Goal: Book appointment/travel/reservation

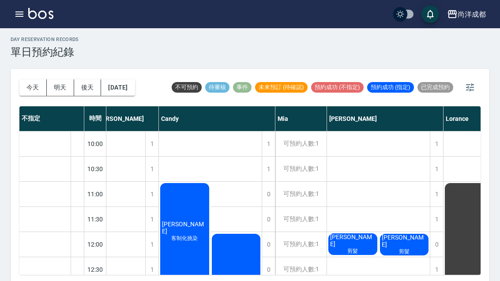
scroll to position [0, 12]
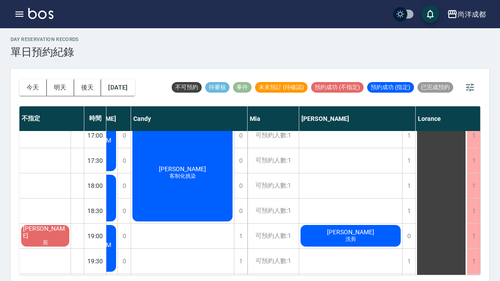
click at [34, 88] on button "今天" at bounding box center [32, 87] width 27 height 16
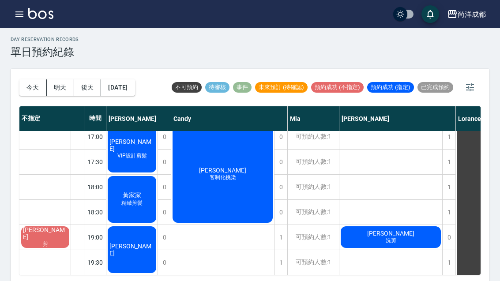
scroll to position [351, 0]
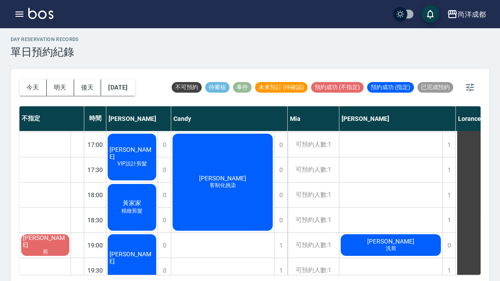
click at [62, 87] on button "明天" at bounding box center [60, 87] width 27 height 16
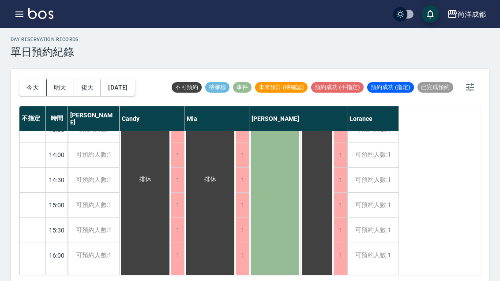
scroll to position [193, 0]
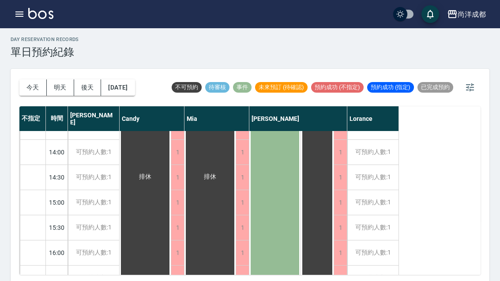
click at [171, 189] on div "[PERSON_NAME]" at bounding box center [145, 177] width 51 height 376
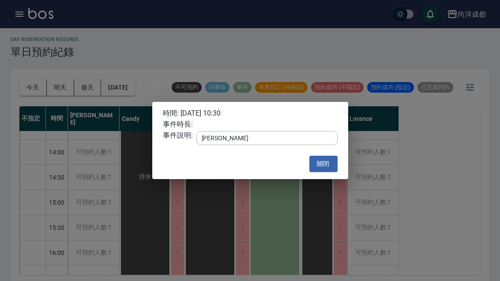
click at [275, 183] on div "時間: 2025/08/14 10:30 事件時長: 事件說明: 休 x ​ 關閉" at bounding box center [250, 140] width 500 height 281
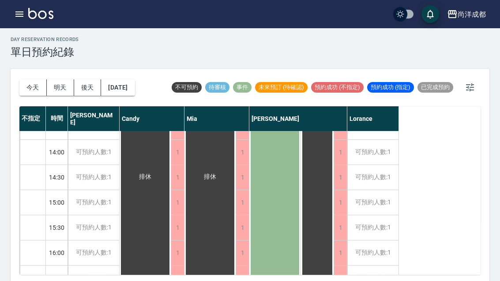
click at [171, 189] on div "[PERSON_NAME]" at bounding box center [145, 177] width 51 height 376
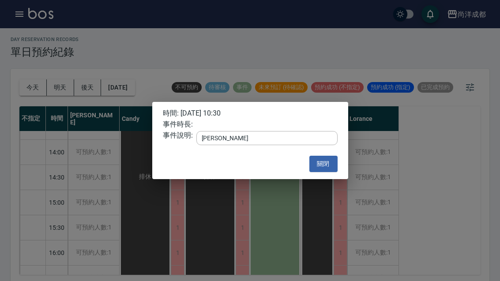
click at [327, 165] on button "關閉" at bounding box center [323, 164] width 28 height 16
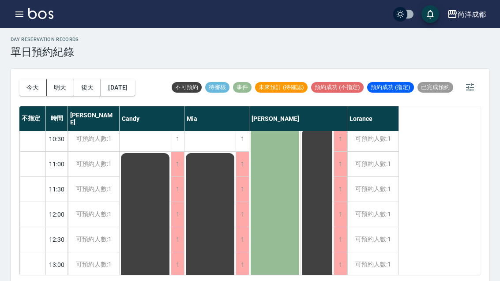
click at [31, 83] on button "今天" at bounding box center [32, 87] width 27 height 16
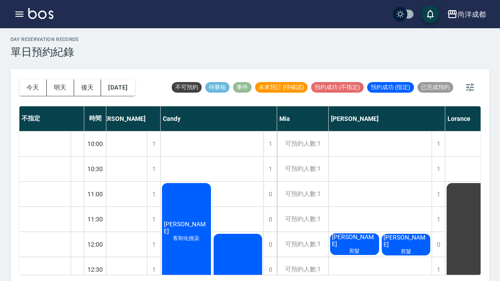
scroll to position [0, 11]
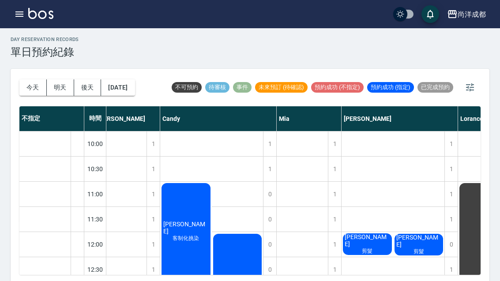
click at [22, 12] on icon "button" at bounding box center [19, 13] width 8 height 5
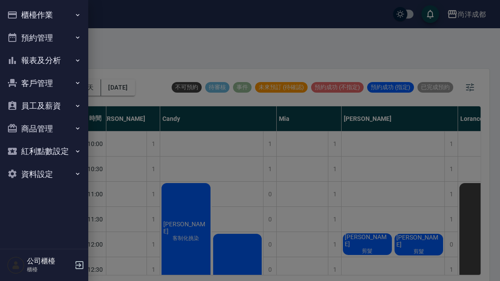
click at [59, 131] on button "商品管理" at bounding box center [44, 128] width 81 height 23
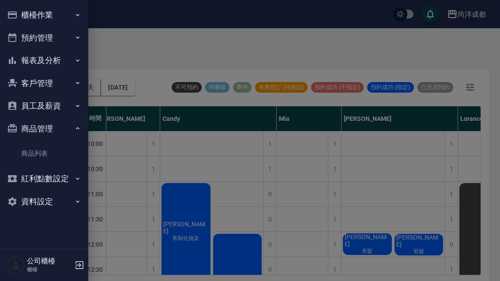
click at [58, 156] on link "商品列表" at bounding box center [44, 153] width 81 height 20
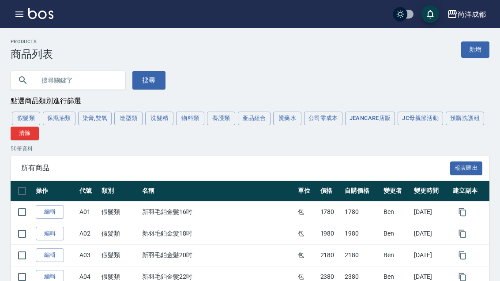
click at [78, 78] on input "text" at bounding box center [76, 80] width 83 height 24
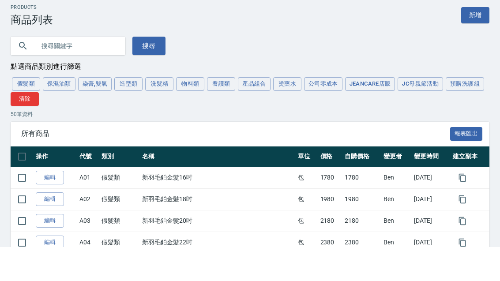
click at [131, 112] on button "造型類" at bounding box center [128, 119] width 28 height 14
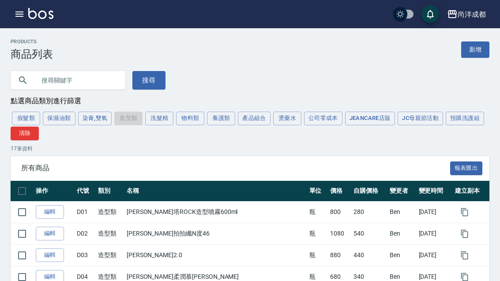
click at [314, 3] on div "尚洋成都 登出" at bounding box center [250, 14] width 500 height 28
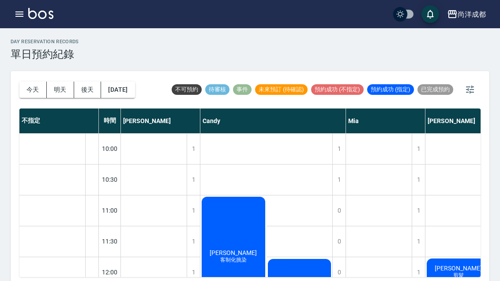
click at [41, 91] on button "今天" at bounding box center [32, 90] width 27 height 16
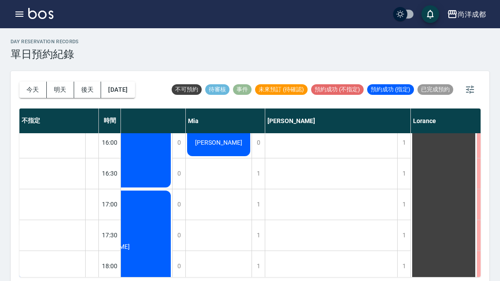
scroll to position [376, 160]
click at [399, 206] on div "1" at bounding box center [403, 205] width 13 height 30
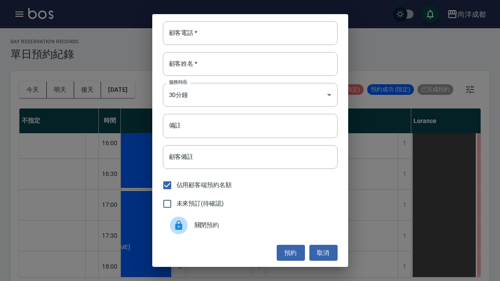
click at [178, 34] on div "顧客電話   * 顧客電話   *" at bounding box center [250, 33] width 175 height 24
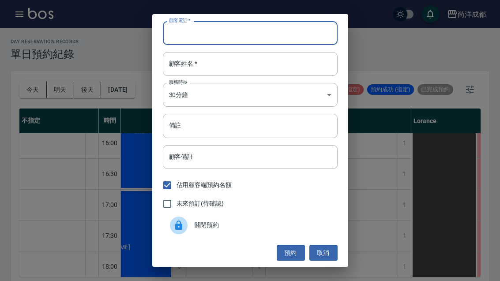
click at [70, 54] on div "顧客電話   * 顧客電話   * 顧客姓名   * 顧客姓名   * 服務時長 30分鐘 1 服務時長 備註 備註 顧客備註 顧客備註 佔用顧客端預約名額 …" at bounding box center [250, 140] width 500 height 281
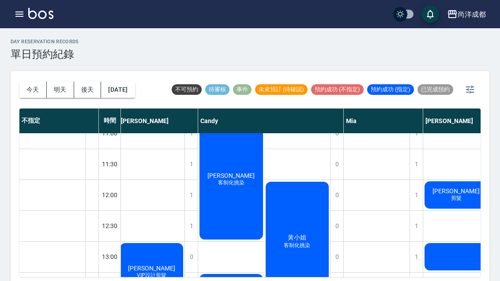
scroll to position [71, 2]
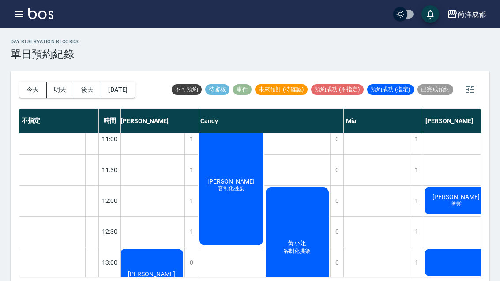
click at [285, 218] on div "黃小姐 客制化挑染" at bounding box center [297, 247] width 66 height 123
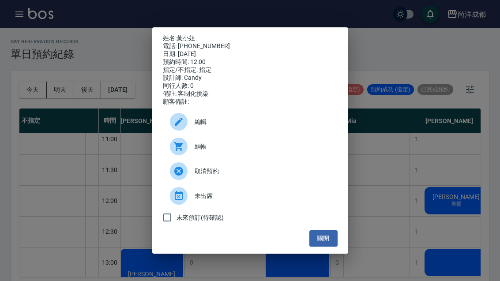
click at [399, 204] on div "姓名: [PERSON_NAME] 電話: [PHONE_NUMBER] 日期: [DATE] 預約時間: 12:00 指定/不指定: 指定 設計師: [PE…" at bounding box center [250, 140] width 500 height 281
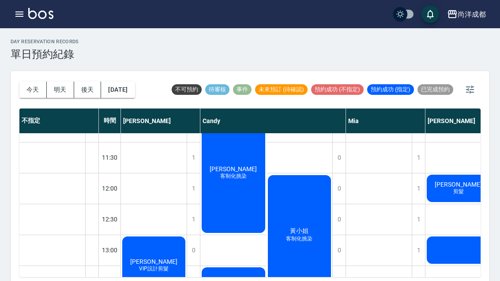
scroll to position [82, 0]
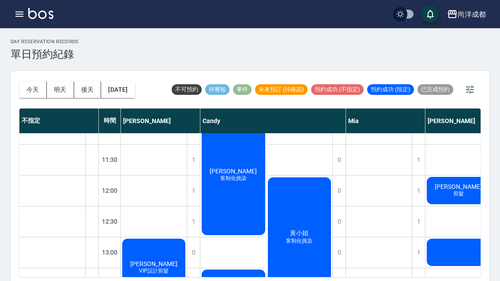
click at [187, 237] on div "[PERSON_NAME] 客制化挑染" at bounding box center [154, 267] width 66 height 61
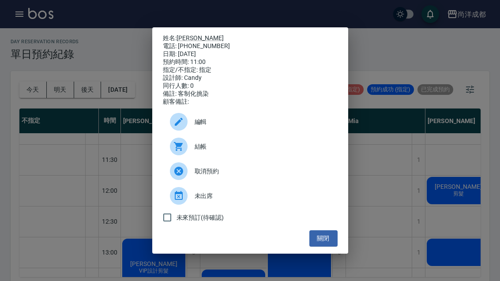
click at [320, 247] on button "關閉" at bounding box center [323, 238] width 28 height 16
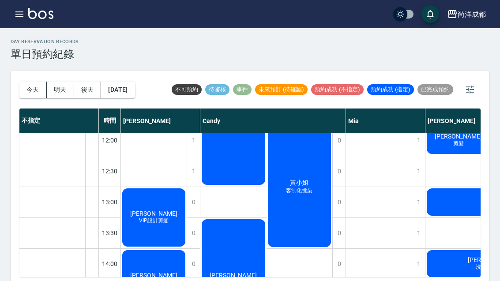
scroll to position [134, 0]
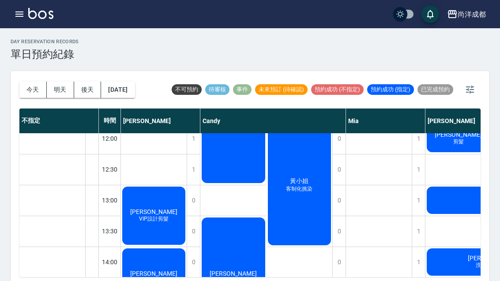
click at [311, 184] on div "黃小姐 客制化挑染" at bounding box center [299, 185] width 66 height 123
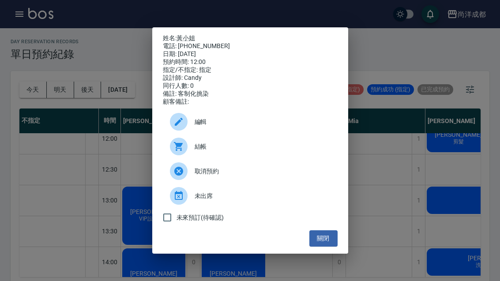
click at [397, 161] on div "姓名: [PERSON_NAME] 電話: [PHONE_NUMBER] 日期: [DATE] 預約時間: 12:00 指定/不指定: 指定 設計師: [PE…" at bounding box center [250, 140] width 500 height 281
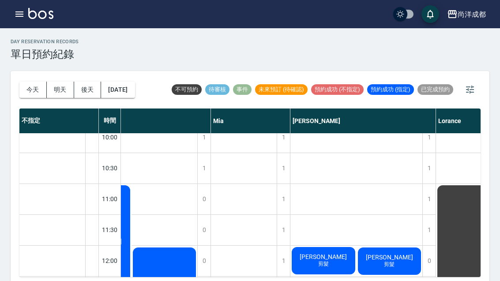
scroll to position [31, 62]
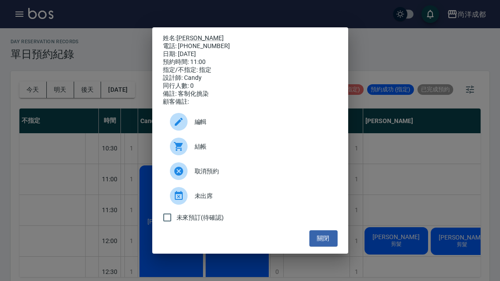
click at [322, 247] on button "關閉" at bounding box center [323, 238] width 28 height 16
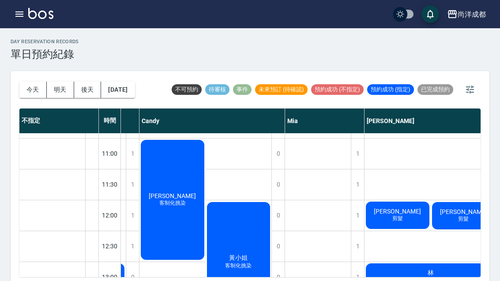
scroll to position [84, 59]
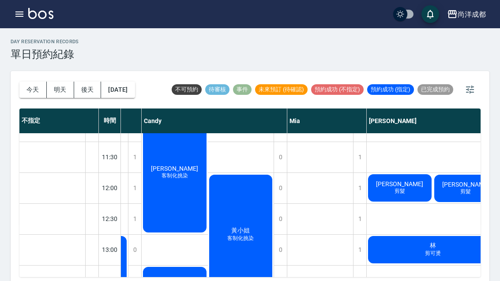
click at [235, 218] on div "黃小姐 客制化挑染" at bounding box center [241, 234] width 66 height 123
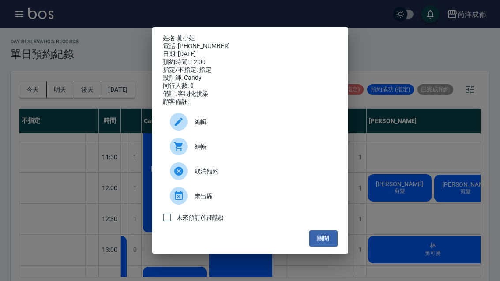
click at [323, 247] on button "關閉" at bounding box center [323, 238] width 28 height 16
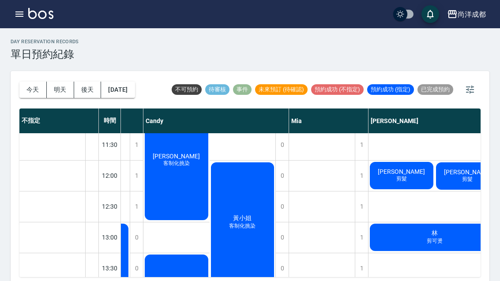
scroll to position [97, 57]
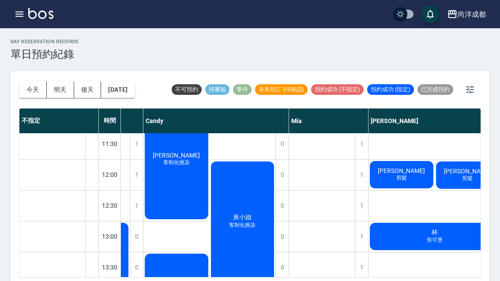
click at [273, 223] on div "黃小姐 客制化挑染" at bounding box center [243, 221] width 66 height 123
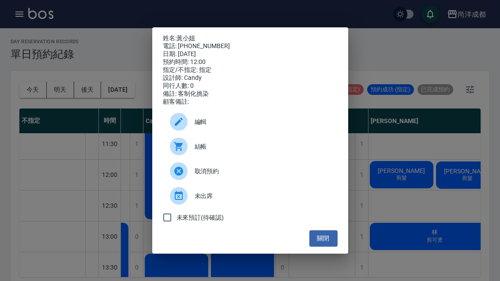
click at [109, 173] on div "姓名: [PERSON_NAME] 電話: [PHONE_NUMBER] 日期: [DATE] 預約時間: 12:00 指定/不指定: 指定 設計師: [PE…" at bounding box center [250, 140] width 500 height 281
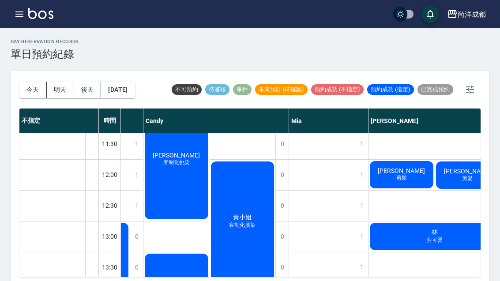
click at [26, 87] on button "今天" at bounding box center [32, 90] width 27 height 16
click at [60, 93] on button "明天" at bounding box center [60, 90] width 27 height 16
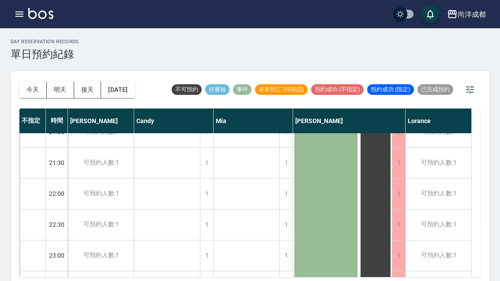
scroll to position [695, 0]
click at [83, 90] on button "後天" at bounding box center [87, 90] width 27 height 16
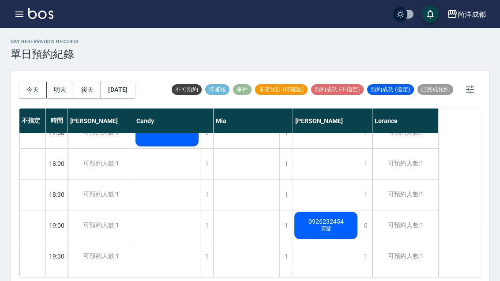
click at [32, 89] on button "今天" at bounding box center [32, 90] width 27 height 16
click at [32, 89] on div at bounding box center [250, 140] width 500 height 281
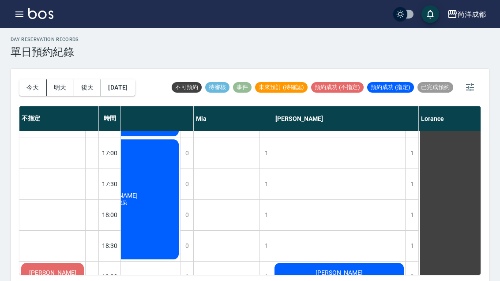
scroll to position [426, 153]
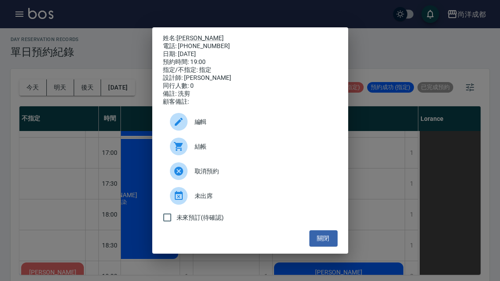
click at [273, 127] on span "編輯" at bounding box center [263, 121] width 136 height 9
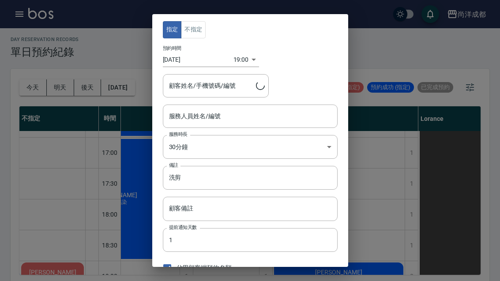
type input "[PERSON_NAME]-01"
type input "黃昆賢/0923526216/"
click at [251, 147] on body "尚洋成都 登出 櫃檯作業 打帳單 帳單列表 營業儀表板 高階收支登錄 材料自購登錄 每日結帳 排班表 預約管理 預約管理 單日預約紀錄 單週預約紀錄 報表及分…" at bounding box center [250, 141] width 500 height 286
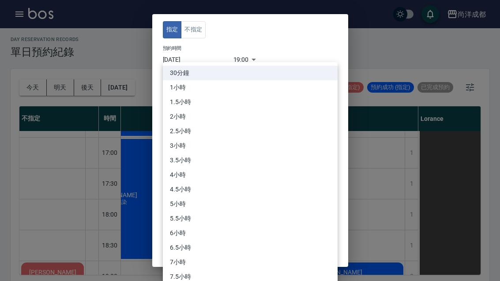
click at [300, 47] on div at bounding box center [250, 140] width 500 height 281
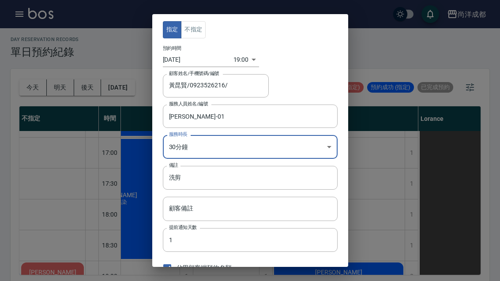
click at [238, 58] on body "尚洋成都 登出 櫃檯作業 打帳單 帳單列表 營業儀表板 高階收支登錄 材料自購登錄 每日結帳 排班表 預約管理 預約管理 單日預約紀錄 單週預約紀錄 報表及分…" at bounding box center [250, 141] width 500 height 286
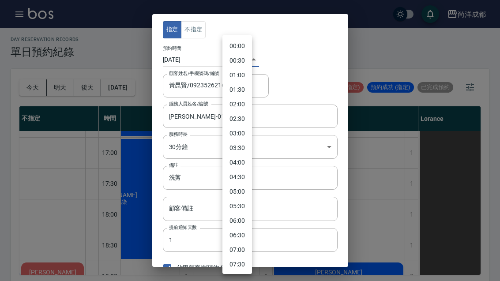
scroll to position [431, 0]
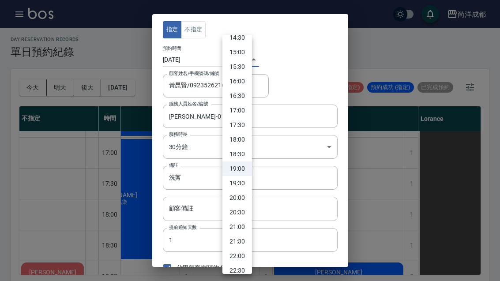
click at [41, 62] on div at bounding box center [250, 140] width 500 height 281
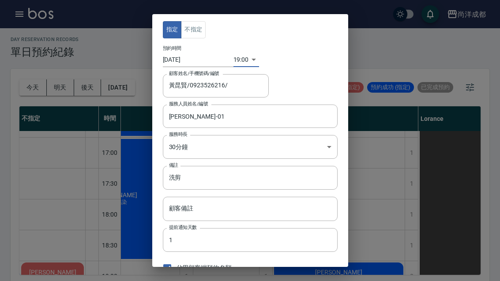
click at [238, 60] on body "尚洋成都 登出 櫃檯作業 打帳單 帳單列表 營業儀表板 高階收支登錄 材料自購登錄 每日結帳 排班表 預約管理 預約管理 單日預約紀錄 單週預約紀錄 報表及分…" at bounding box center [250, 141] width 500 height 286
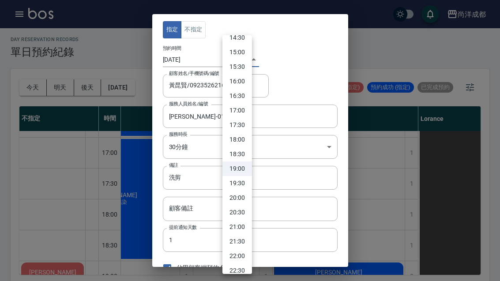
click at [241, 126] on li "17:30" at bounding box center [237, 125] width 30 height 15
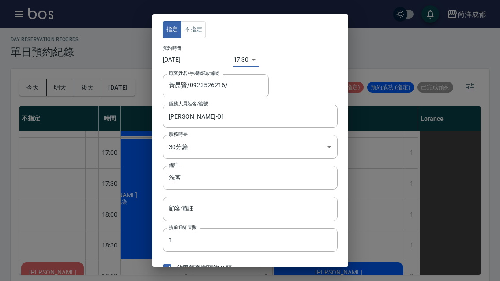
click at [239, 60] on body "尚洋成都 登出 櫃檯作業 打帳單 帳單列表 營業儀表板 高階收支登錄 材料自購登錄 每日結帳 排班表 預約管理 預約管理 單日預約紀錄 單週預約紀錄 報表及分…" at bounding box center [250, 141] width 500 height 286
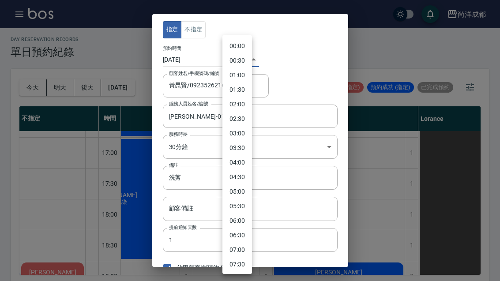
scroll to position [387, 0]
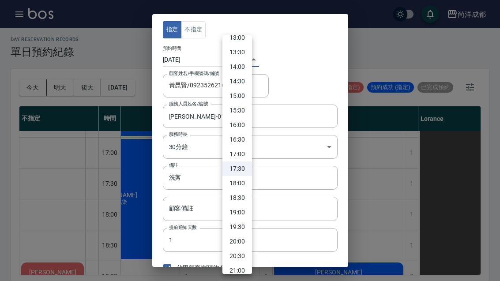
click at [240, 150] on li "17:00" at bounding box center [237, 154] width 30 height 15
type input "1755075600000"
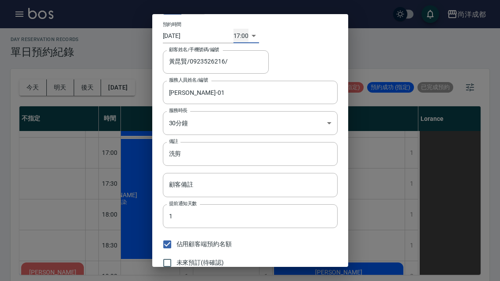
scroll to position [23, 0]
click at [292, 281] on button "儲存" at bounding box center [291, 281] width 28 height 16
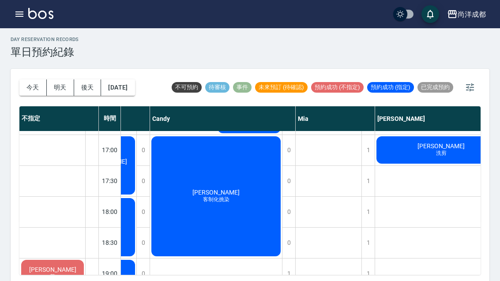
scroll to position [429, 49]
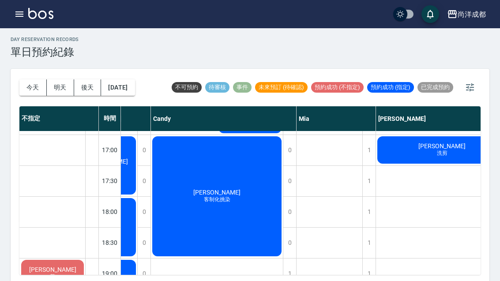
click at [358, 177] on div "[PERSON_NAME]" at bounding box center [329, 26] width 66 height 648
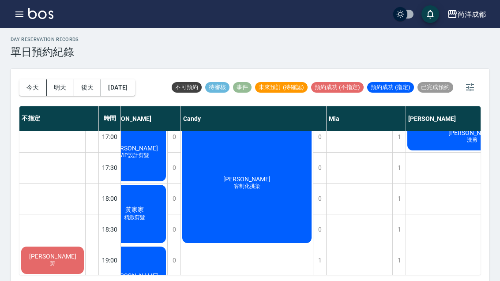
scroll to position [446, 19]
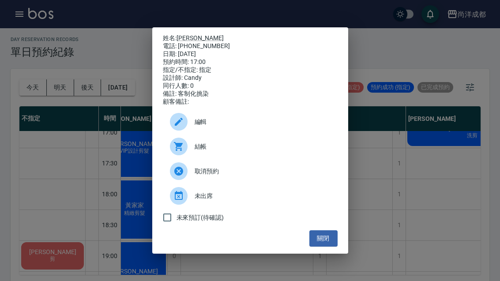
click at [330, 247] on button "關閉" at bounding box center [323, 238] width 28 height 16
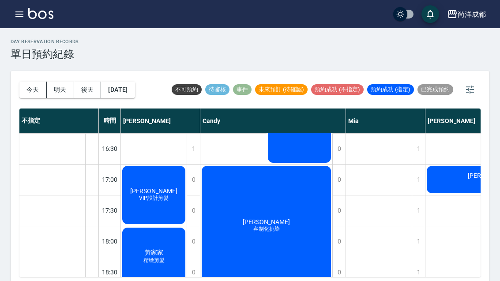
scroll to position [401, 0]
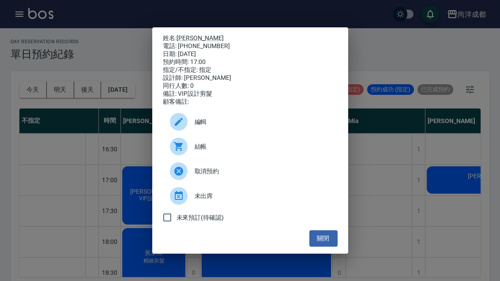
click at [331, 242] on button "關閉" at bounding box center [323, 238] width 28 height 16
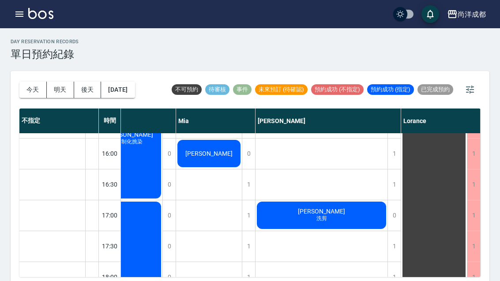
scroll to position [367, 170]
